Goal: Information Seeking & Learning: Learn about a topic

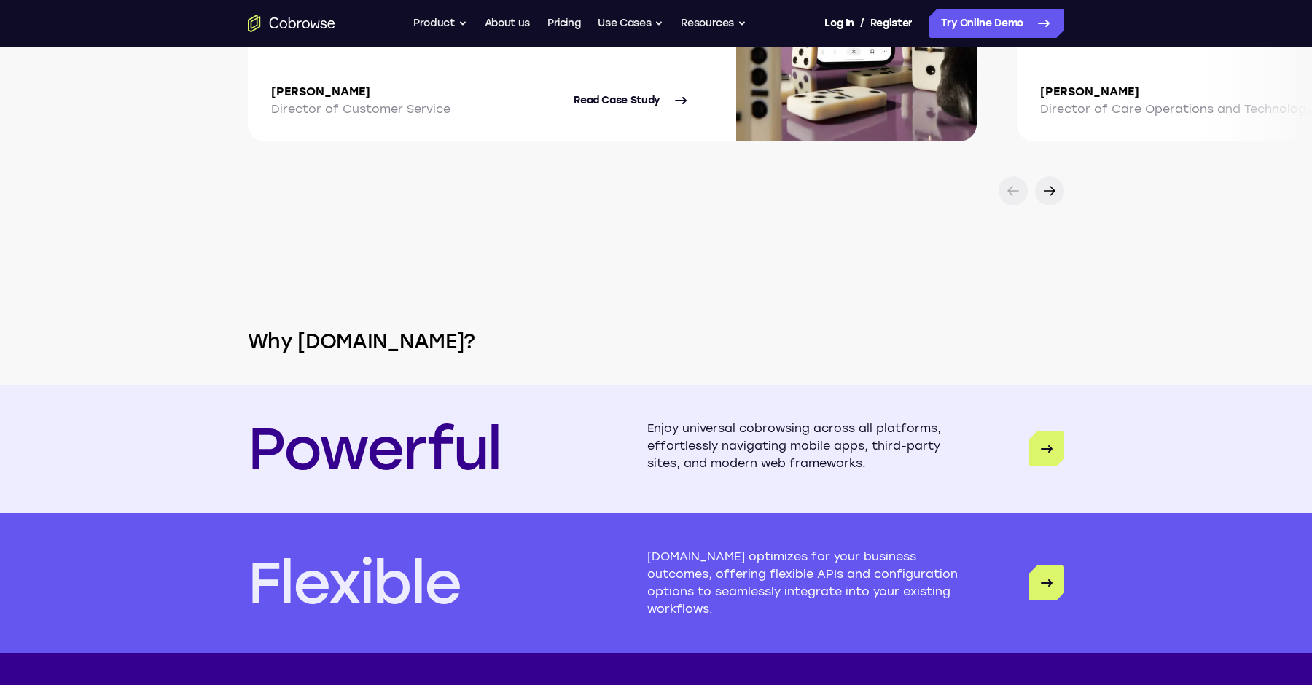
scroll to position [3796, 0]
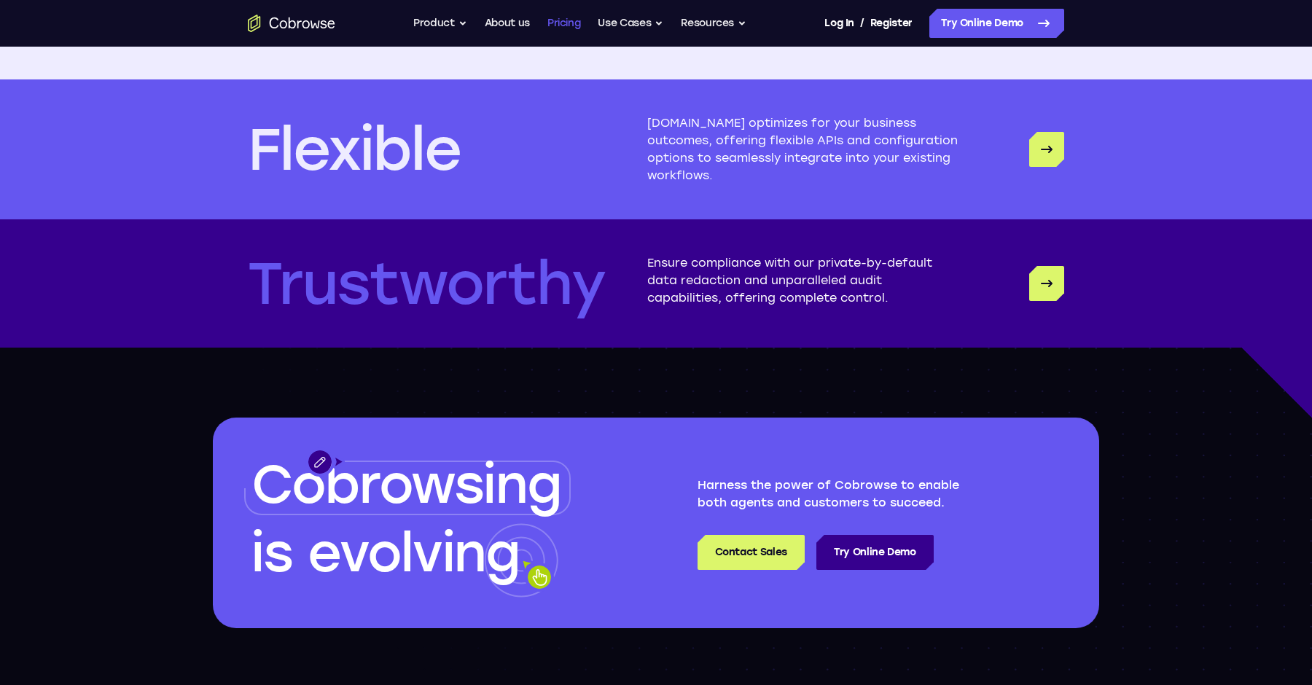
click at [559, 28] on link "Pricing" at bounding box center [564, 23] width 34 height 29
